Goal: Task Accomplishment & Management: Manage account settings

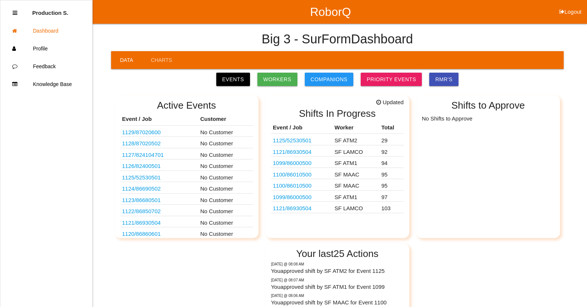
click at [306, 210] on link "1121 / 86930504" at bounding box center [292, 208] width 39 height 6
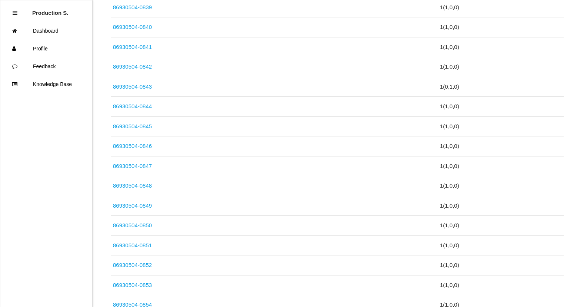
scroll to position [2026, 0]
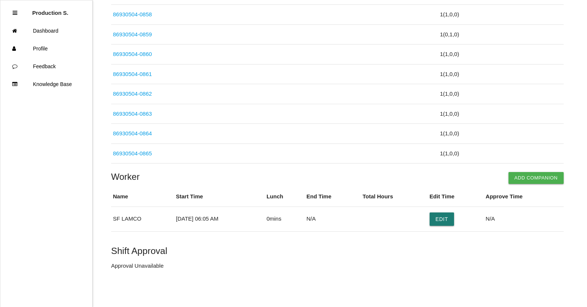
click at [447, 222] on button "Edit" at bounding box center [442, 218] width 24 height 13
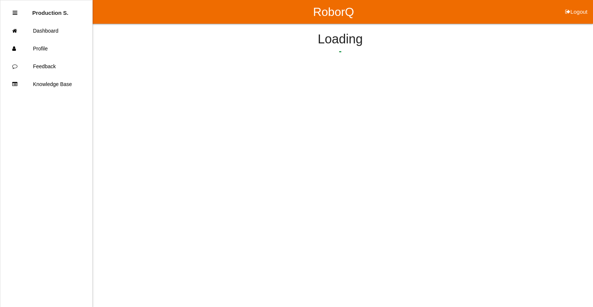
select select "6"
select select "5"
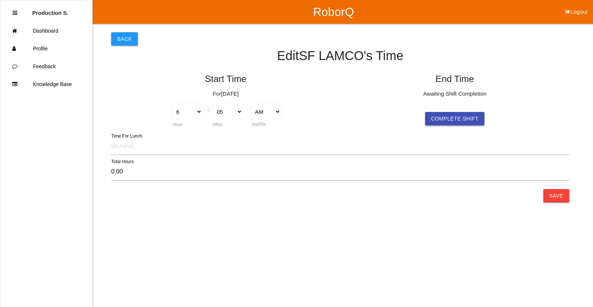
click at [442, 120] on button "Complete Shift" at bounding box center [454, 118] width 59 height 13
select select "6"
select select "5"
click at [558, 198] on button "Save" at bounding box center [556, 195] width 26 height 13
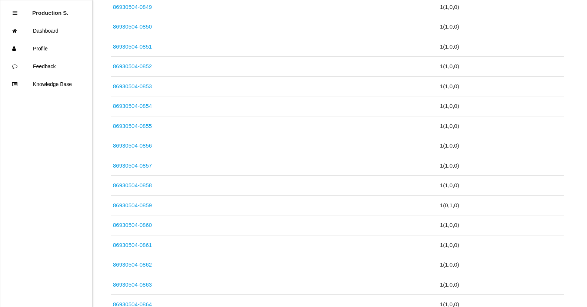
scroll to position [2026, 0]
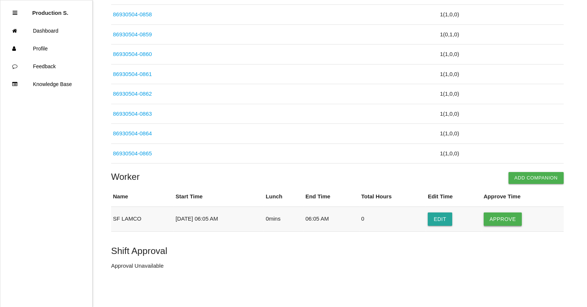
click at [511, 222] on button "Approve" at bounding box center [503, 218] width 38 height 13
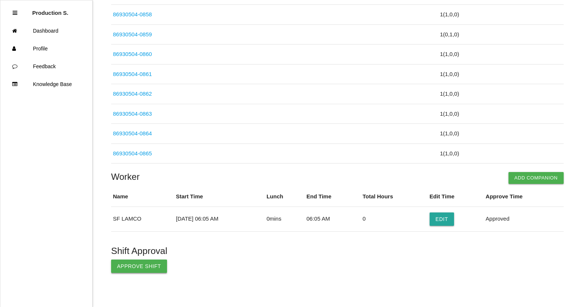
click at [153, 270] on button "Approve Shift" at bounding box center [139, 265] width 56 height 13
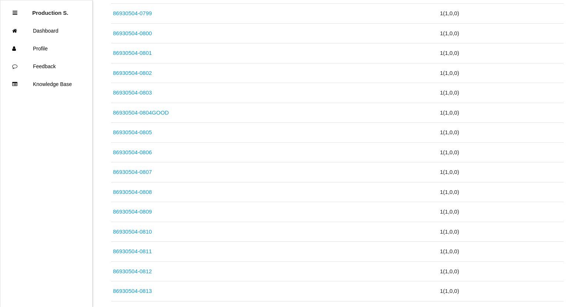
scroll to position [0, 0]
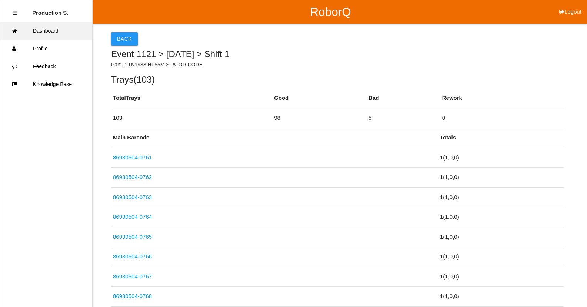
click at [49, 31] on link "Dashboard" at bounding box center [46, 31] width 92 height 18
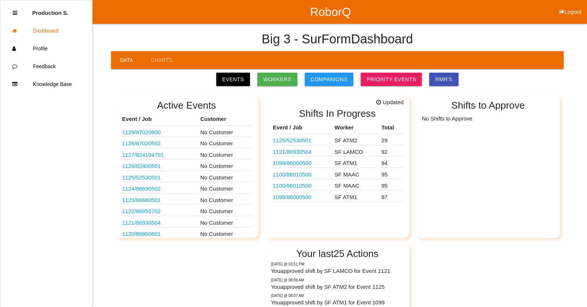
click at [290, 198] on link "1099 / 86000500" at bounding box center [292, 197] width 39 height 6
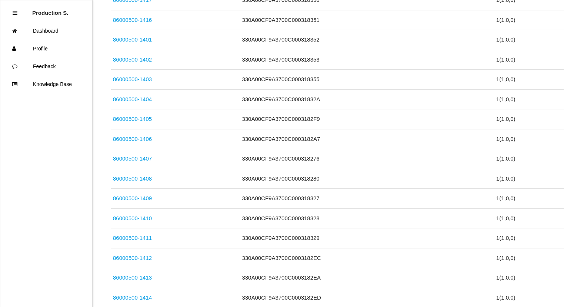
scroll to position [1907, 0]
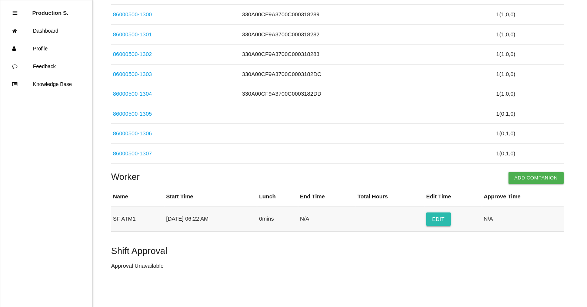
click at [440, 217] on button "Edit" at bounding box center [439, 218] width 24 height 13
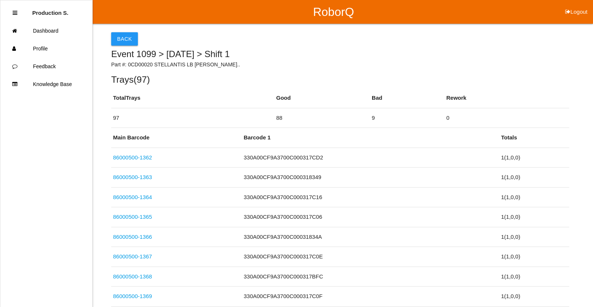
select select "6"
select select "22"
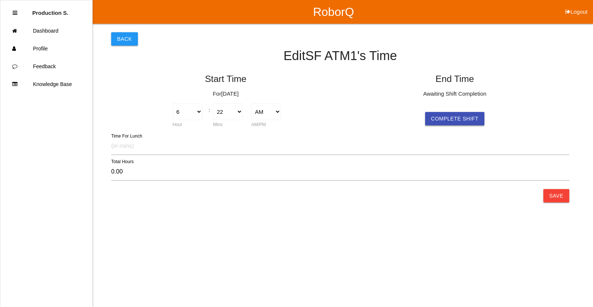
click at [453, 117] on button "Complete Shift" at bounding box center [454, 118] width 59 height 13
select select "6"
select select "22"
click at [461, 122] on div "00 01 02 03 04 05 06 07 08 09 10 11 12 13 14 15 16 17 18 19 20 21 22 23 24 25 2…" at bounding box center [457, 115] width 38 height 25
click at [547, 193] on button "Save" at bounding box center [556, 195] width 26 height 13
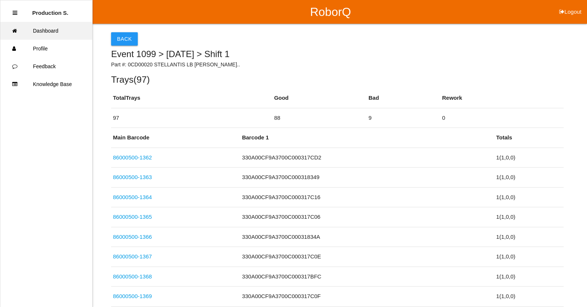
click at [54, 32] on link "Dashboard" at bounding box center [46, 31] width 92 height 18
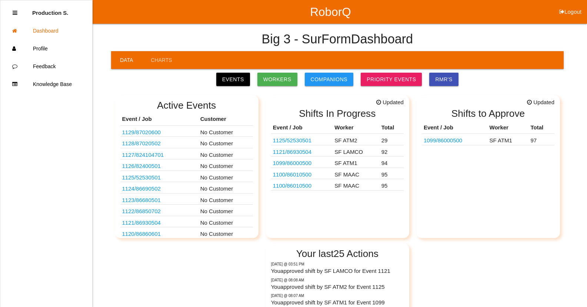
click at [300, 186] on link "1100 / 86010500" at bounding box center [292, 185] width 39 height 6
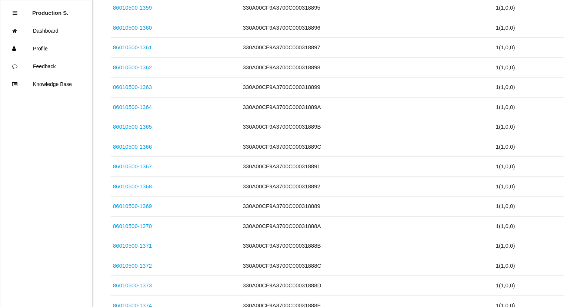
scroll to position [1868, 0]
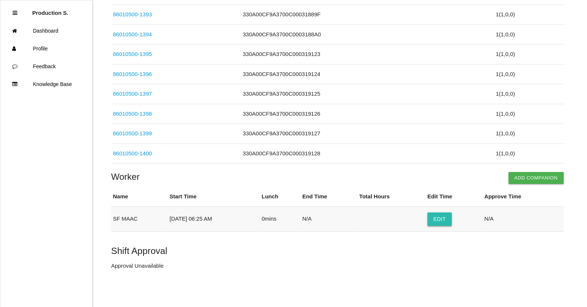
click at [442, 217] on button "Edit" at bounding box center [440, 218] width 24 height 13
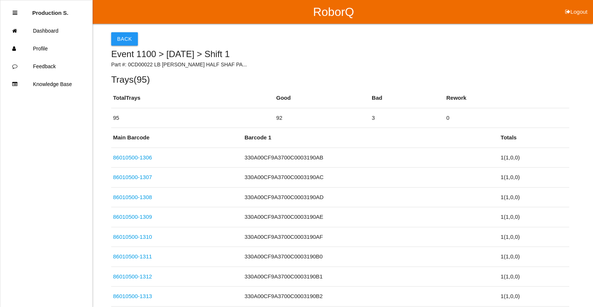
select select "6"
select select "25"
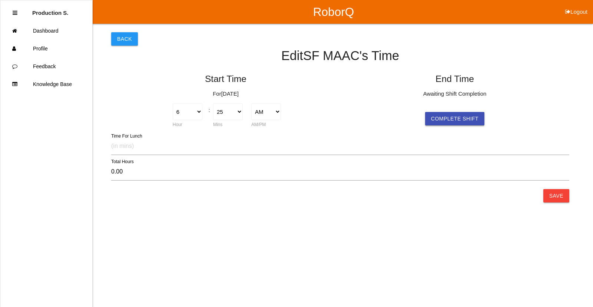
click at [455, 123] on button "Complete Shift" at bounding box center [454, 118] width 59 height 13
select select "6"
select select "25"
click at [556, 196] on button "Save" at bounding box center [556, 195] width 26 height 13
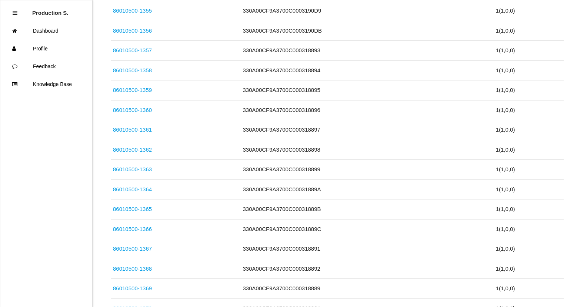
scroll to position [1868, 0]
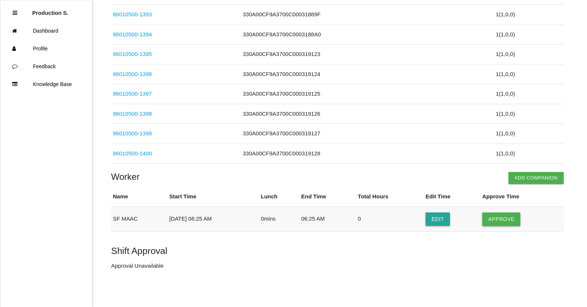
click at [511, 223] on button "Approve" at bounding box center [501, 218] width 38 height 13
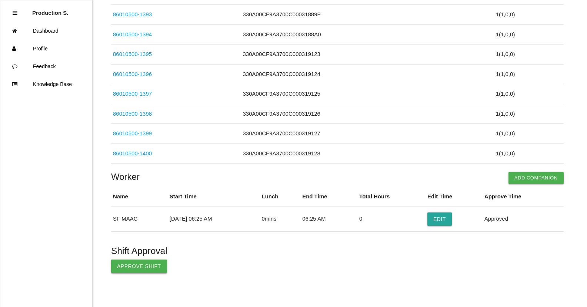
click at [157, 268] on button "Approve Shift" at bounding box center [139, 265] width 56 height 13
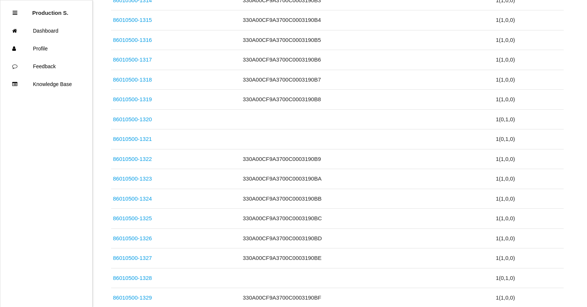
scroll to position [0, 0]
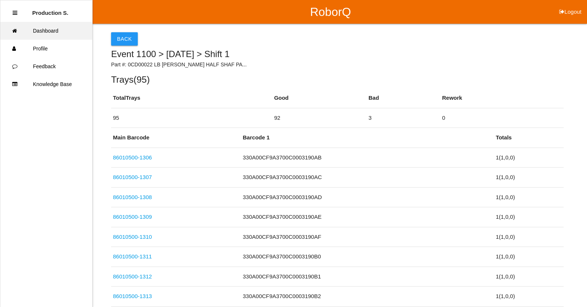
click at [51, 31] on link "Dashboard" at bounding box center [46, 31] width 92 height 18
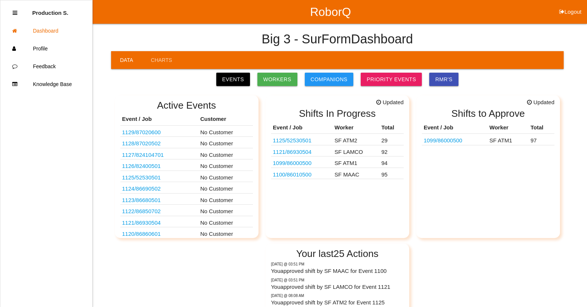
click at [306, 176] on link "1100 / 86010500" at bounding box center [292, 174] width 39 height 6
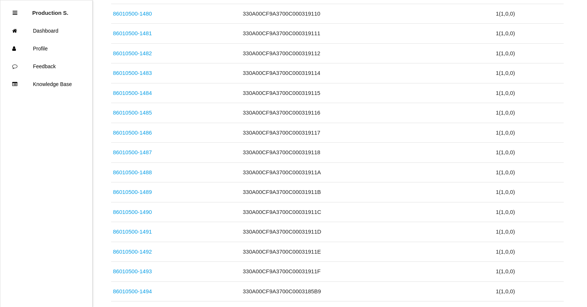
scroll to position [1884, 0]
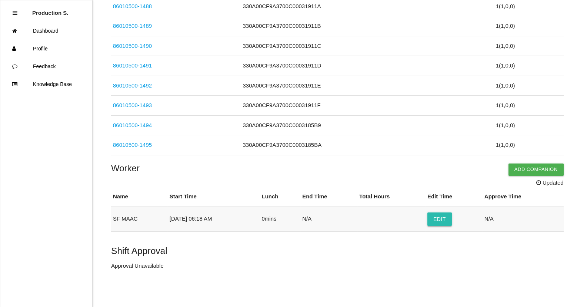
click at [443, 218] on button "Edit" at bounding box center [440, 218] width 24 height 13
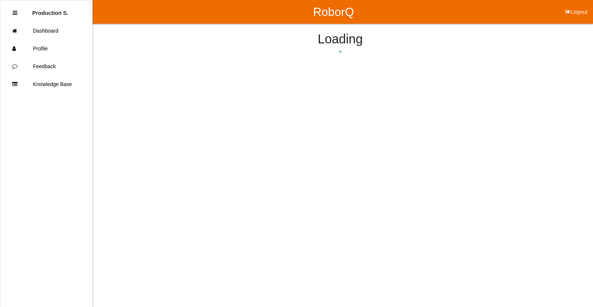
select select "6"
select select "18"
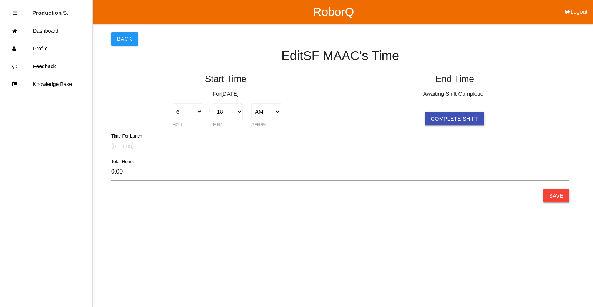
click at [447, 118] on button "Complete Shift" at bounding box center [454, 118] width 59 height 13
select select "3"
select select "52"
select select "2"
type input "9.57"
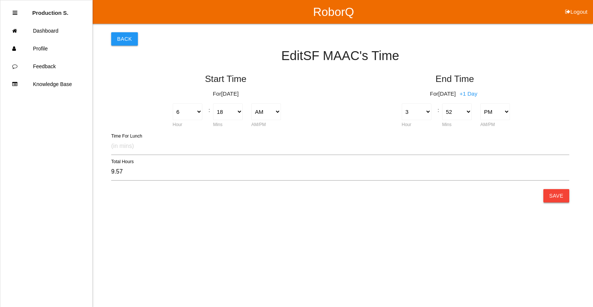
click at [557, 196] on button "Save" at bounding box center [556, 195] width 26 height 13
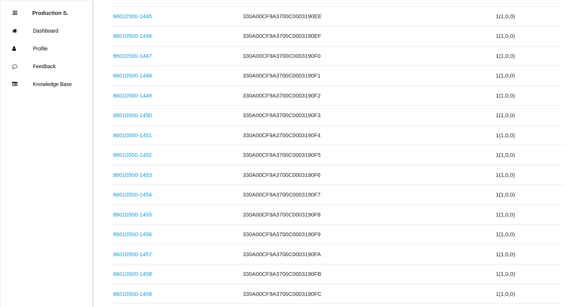
scroll to position [1868, 0]
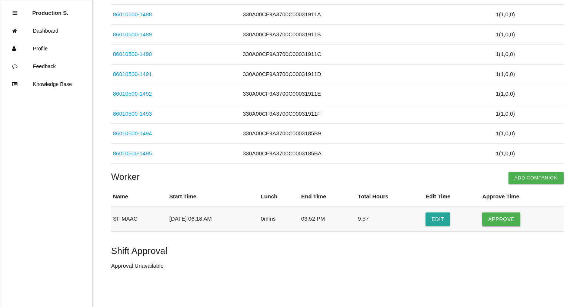
click at [505, 214] on button "Approve" at bounding box center [501, 218] width 38 height 13
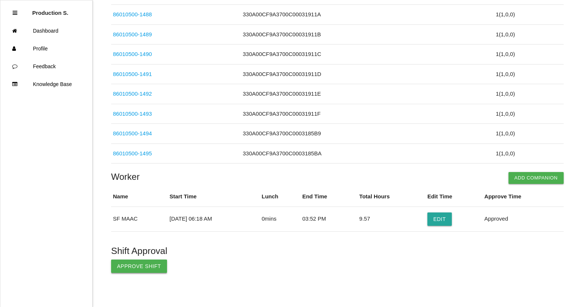
click at [129, 268] on button "Approve Shift" at bounding box center [139, 265] width 56 height 13
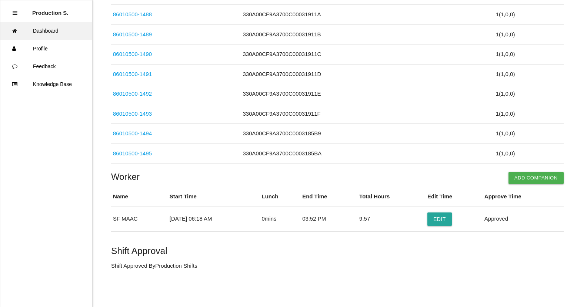
click at [60, 32] on link "Dashboard" at bounding box center [46, 31] width 92 height 18
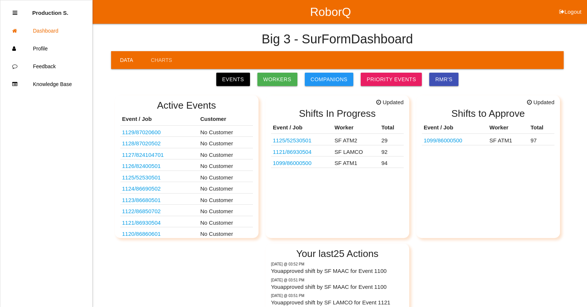
click at [469, 142] on td "1099 / 86000500" at bounding box center [455, 139] width 66 height 11
click at [454, 143] on link "1099 / 86000500" at bounding box center [443, 140] width 39 height 6
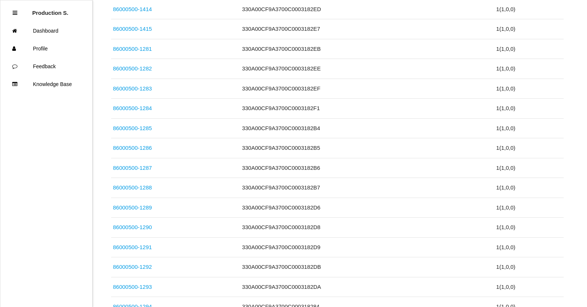
scroll to position [1907, 0]
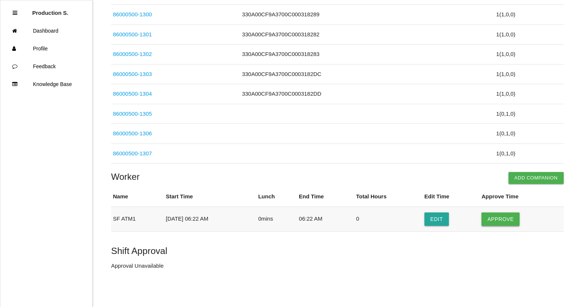
click at [513, 218] on button "Approve" at bounding box center [501, 218] width 38 height 13
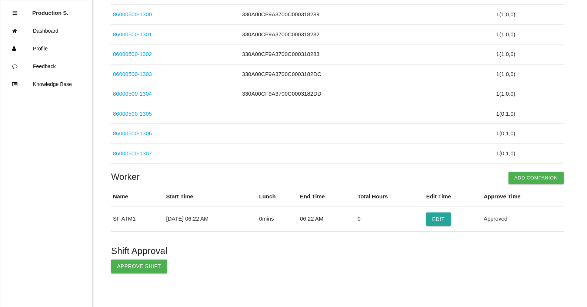
click at [152, 271] on button "Approve Shift" at bounding box center [139, 265] width 56 height 13
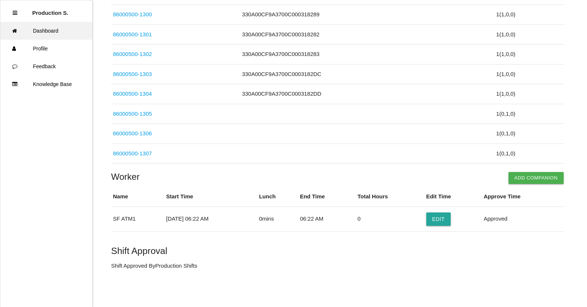
click at [62, 32] on link "Dashboard" at bounding box center [46, 31] width 92 height 18
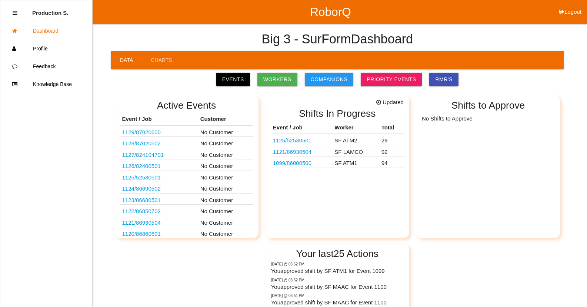
click at [291, 141] on link "1125 / 52530501" at bounding box center [292, 140] width 39 height 6
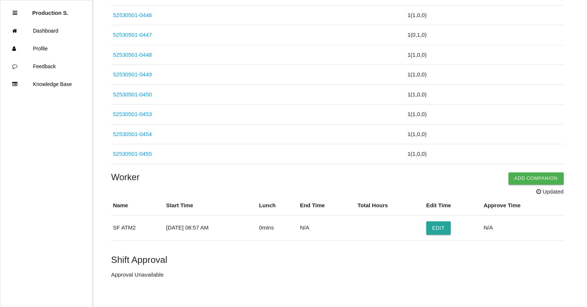
scroll to position [576, 0]
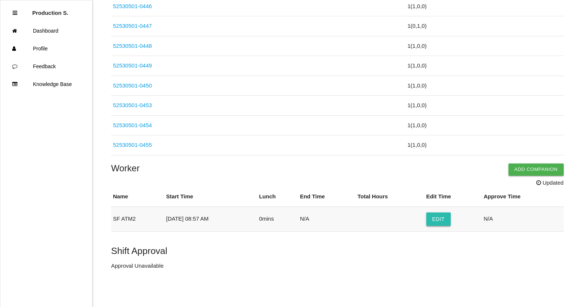
click at [445, 216] on button "Edit" at bounding box center [439, 218] width 24 height 13
select select "8"
select select "57"
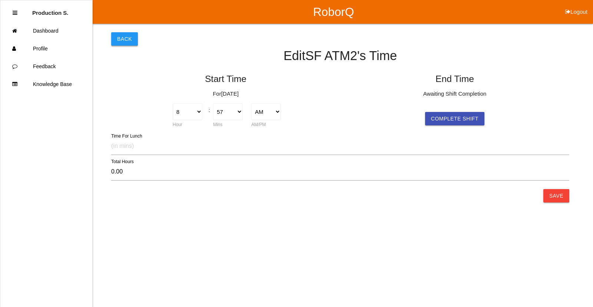
click at [130, 43] on button "Back" at bounding box center [124, 38] width 27 height 13
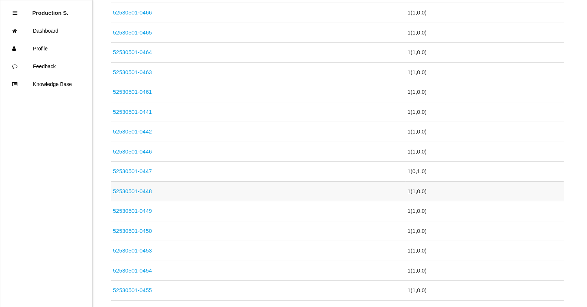
scroll to position [576, 0]
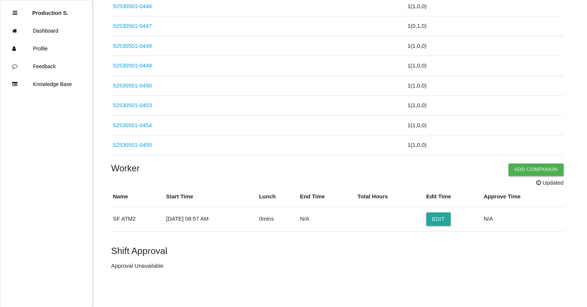
click at [536, 169] on button "Add Companion" at bounding box center [536, 169] width 55 height 12
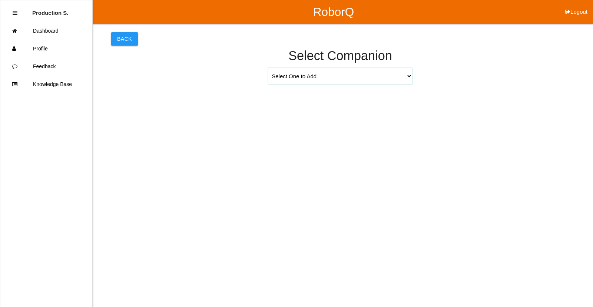
click at [409, 76] on select "Select One to Add [PERSON_NAME] 9655 [PERSON_NAME] 9140 [PERSON_NAME] 9156 [PER…" at bounding box center [340, 76] width 145 height 17
select select "[PERSON_NAME] 9271"
click at [268, 68] on select "Select One to Add [PERSON_NAME] 9655 [PERSON_NAME] 9140 [PERSON_NAME] 9156 [PER…" at bounding box center [340, 76] width 145 height 17
select select "8"
select select "57"
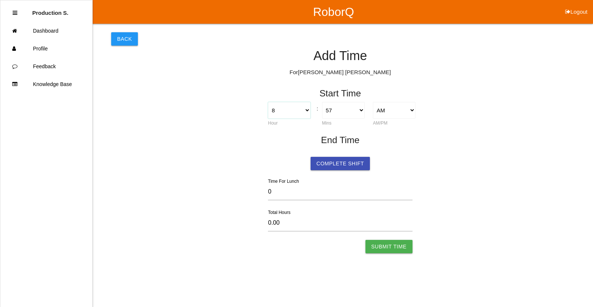
click at [279, 114] on select "1 2 3 4 5 6 7 8 9 10 11 12" at bounding box center [289, 110] width 43 height 17
select select "6"
click at [268, 102] on select "1 2 3 4 5 6 7 8 9 10 11 12" at bounding box center [289, 110] width 43 height 17
click at [351, 110] on select "00 01 02 03 04 05 06 07 08 09 10 11 12 13 14 15 16 17 18 19 20 21 22 23 24 25 2…" at bounding box center [343, 110] width 43 height 17
select select "15"
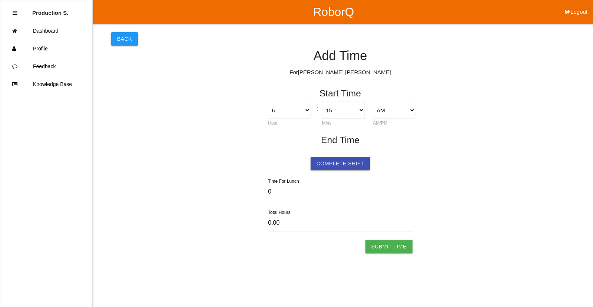
click at [322, 102] on select "00 01 02 03 04 05 06 07 08 09 10 11 12 13 14 15 16 17 18 19 20 21 22 23 24 25 2…" at bounding box center [343, 110] width 43 height 17
click at [380, 246] on button "Submit Time" at bounding box center [388, 246] width 47 height 13
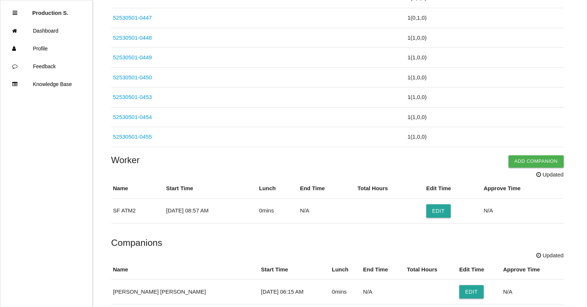
scroll to position [601, 0]
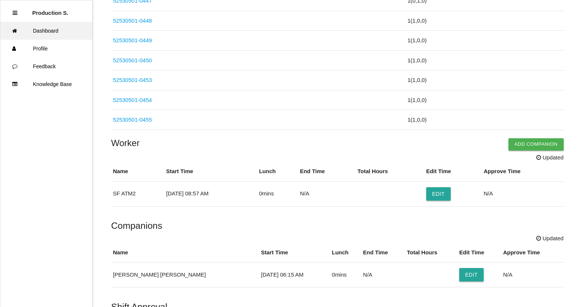
click at [52, 36] on link "Dashboard" at bounding box center [46, 31] width 92 height 18
